Goal: Navigation & Orientation: Find specific page/section

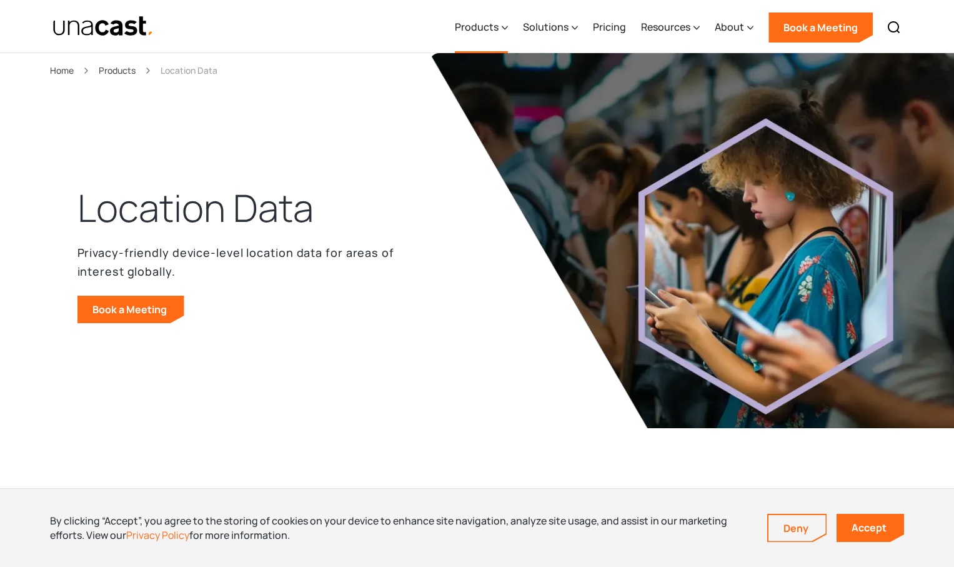
click at [501, 24] on div "Products" at bounding box center [481, 27] width 53 height 51
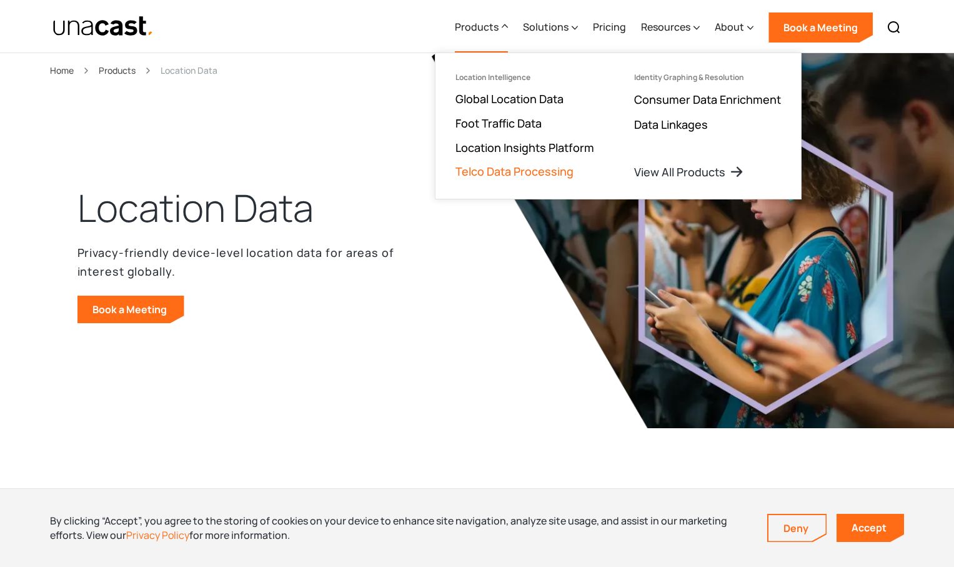
click at [516, 175] on link "Telco Data Processing" at bounding box center [515, 171] width 118 height 15
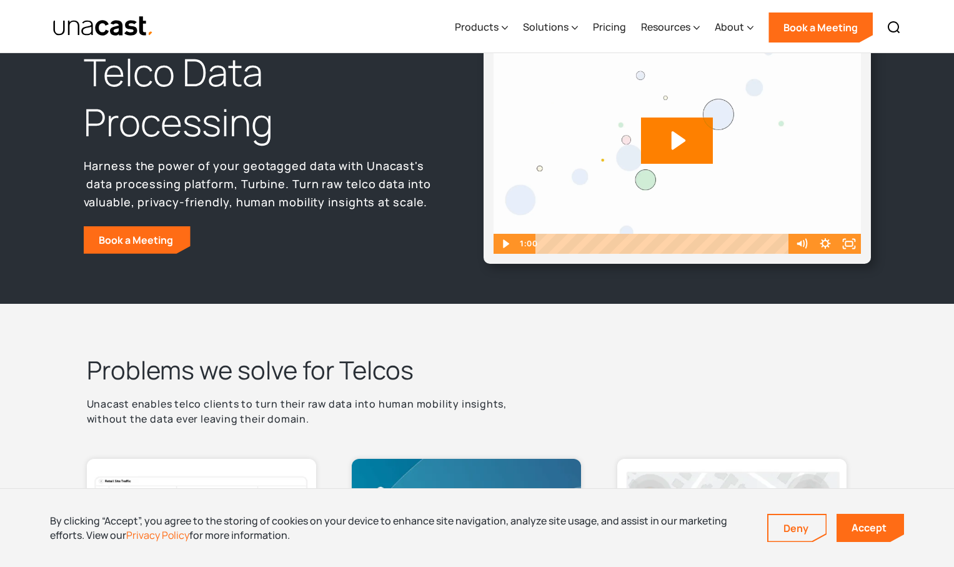
scroll to position [312, 0]
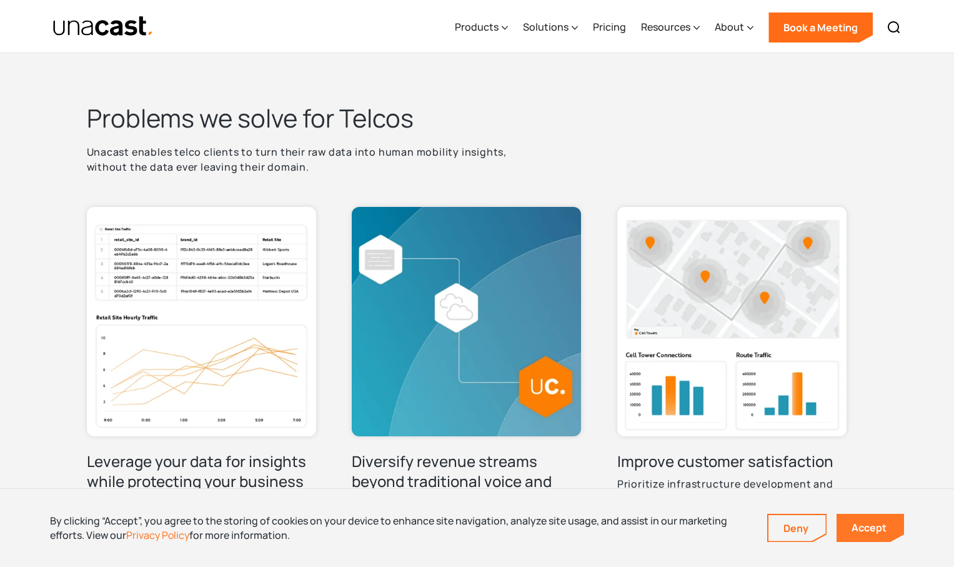
click at [857, 527] on link "Accept" at bounding box center [870, 528] width 67 height 28
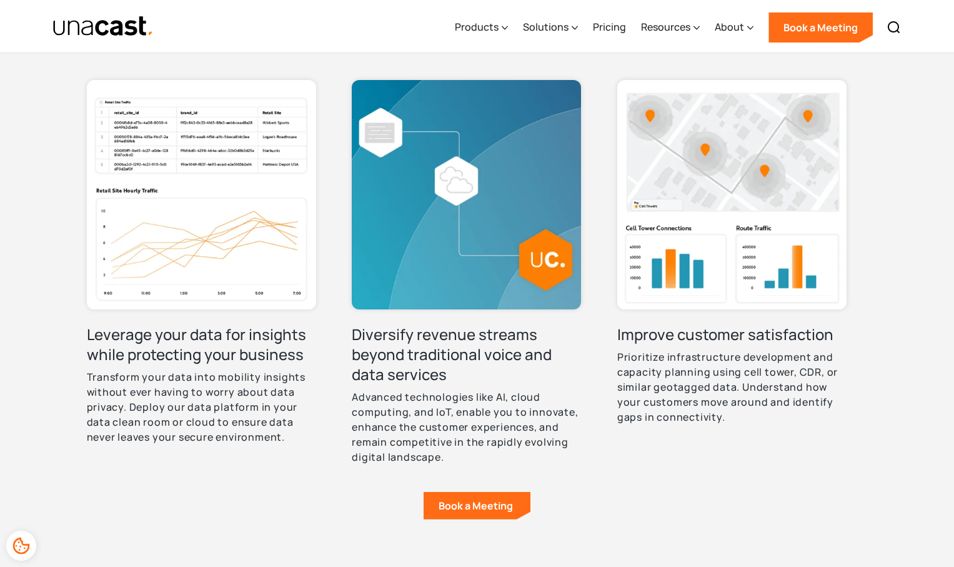
scroll to position [437, 0]
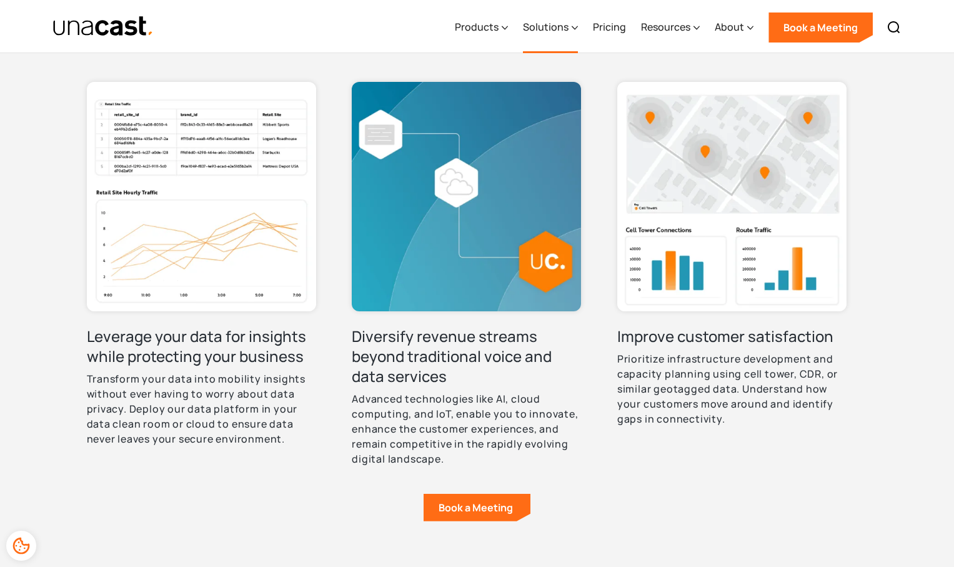
click at [564, 29] on div "Solutions" at bounding box center [546, 26] width 46 height 15
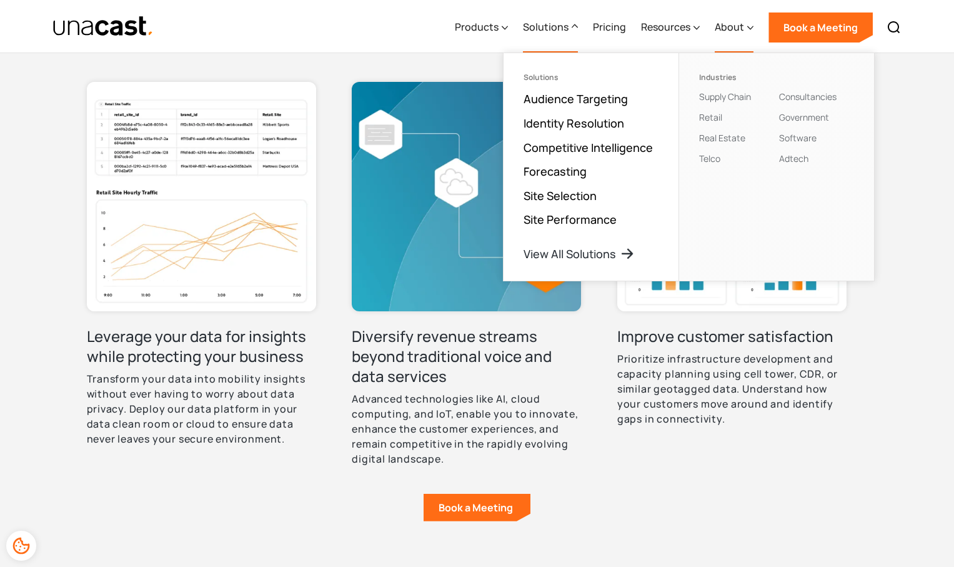
click at [745, 34] on div "About" at bounding box center [734, 27] width 39 height 51
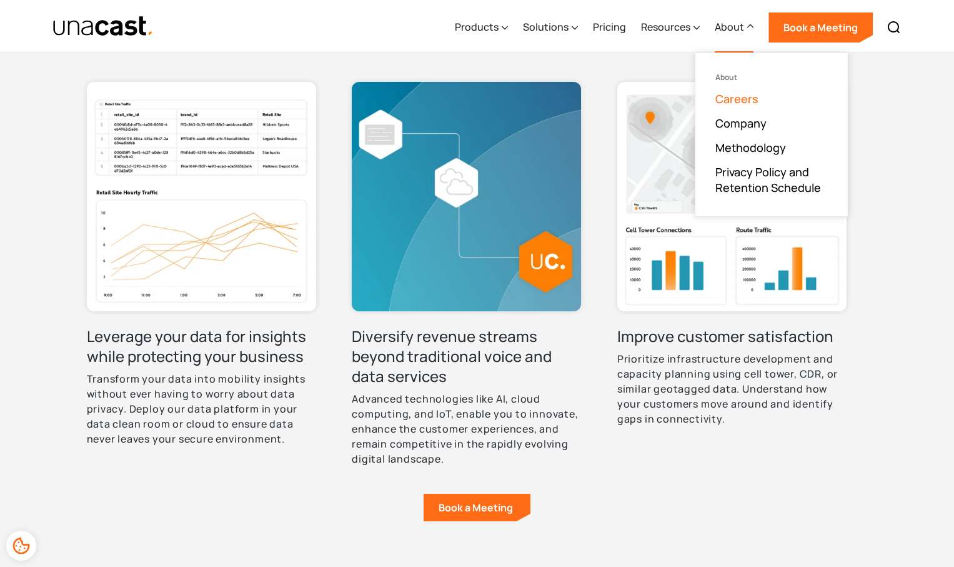
click at [745, 99] on link "Careers" at bounding box center [736, 98] width 43 height 15
